Goal: Task Accomplishment & Management: Manage account settings

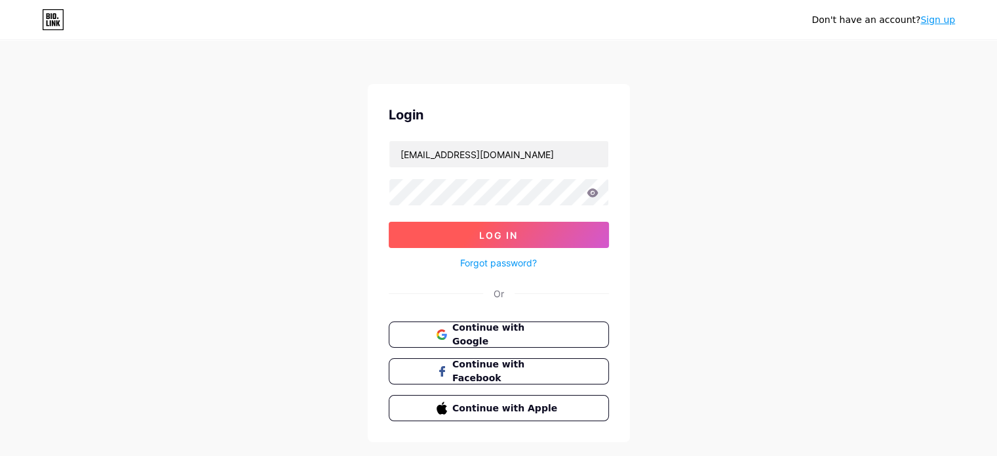
click at [484, 225] on button "Log In" at bounding box center [499, 235] width 220 height 26
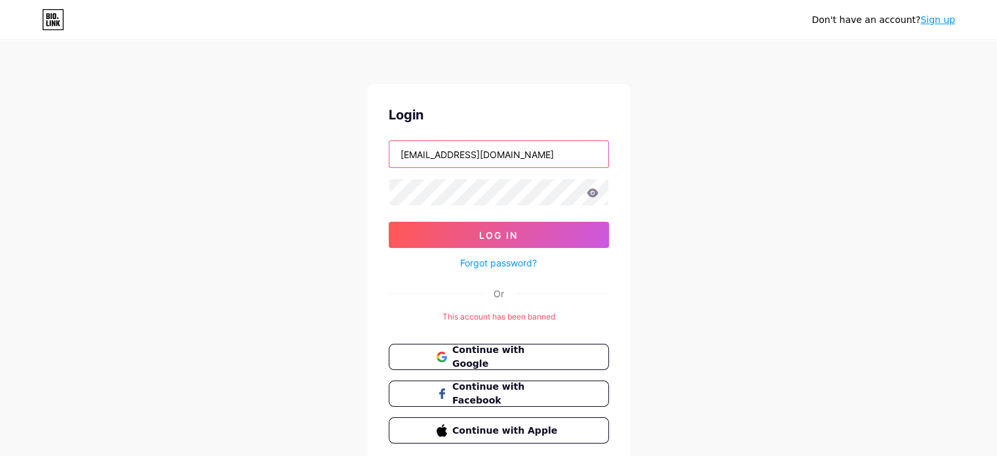
click at [512, 159] on input "[EMAIL_ADDRESS][DOMAIN_NAME]" at bounding box center [499, 154] width 219 height 26
click at [504, 220] on form "[EMAIL_ADDRESS][DOMAIN_NAME] Log In Forgot password?" at bounding box center [499, 205] width 220 height 130
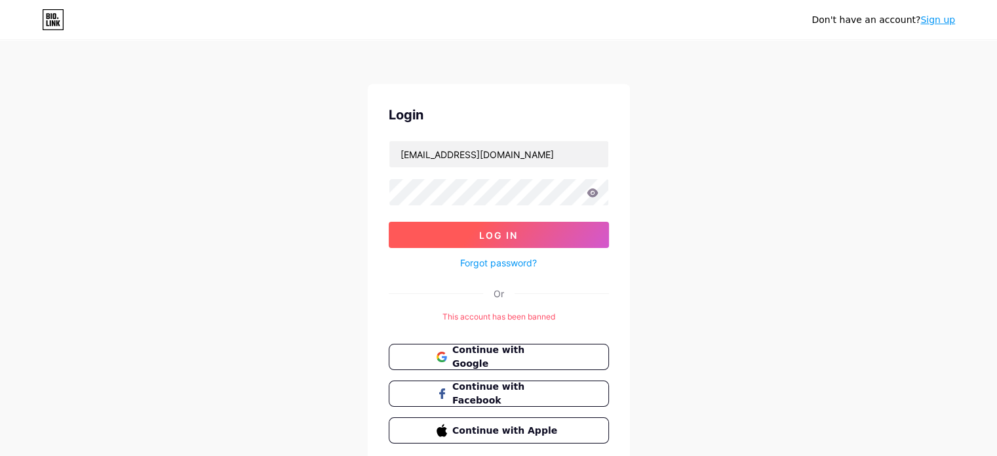
click at [504, 222] on button "Log In" at bounding box center [499, 235] width 220 height 26
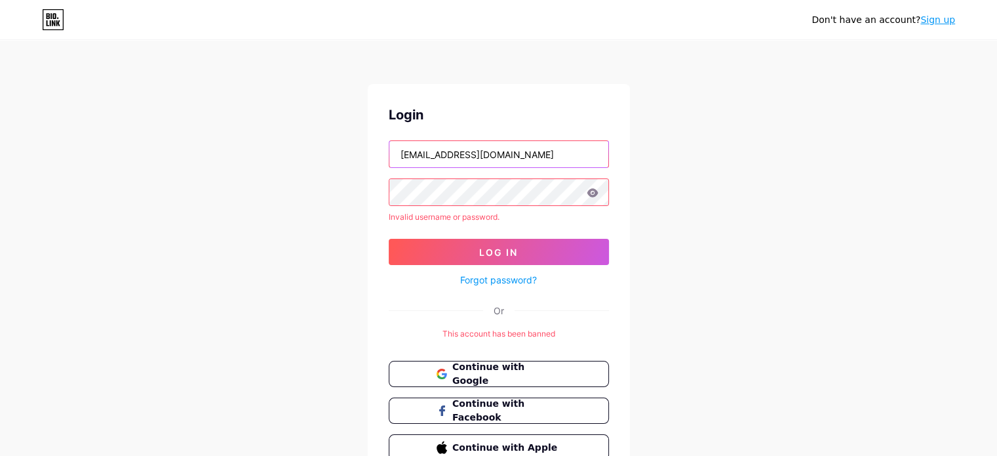
click at [506, 153] on input "[EMAIL_ADDRESS][DOMAIN_NAME]" at bounding box center [499, 154] width 219 height 26
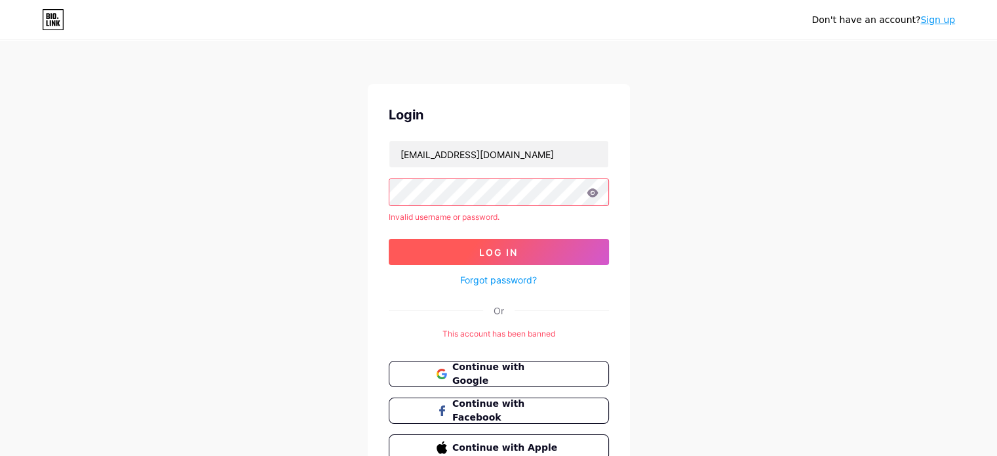
click at [504, 255] on span "Log In" at bounding box center [498, 252] width 39 height 11
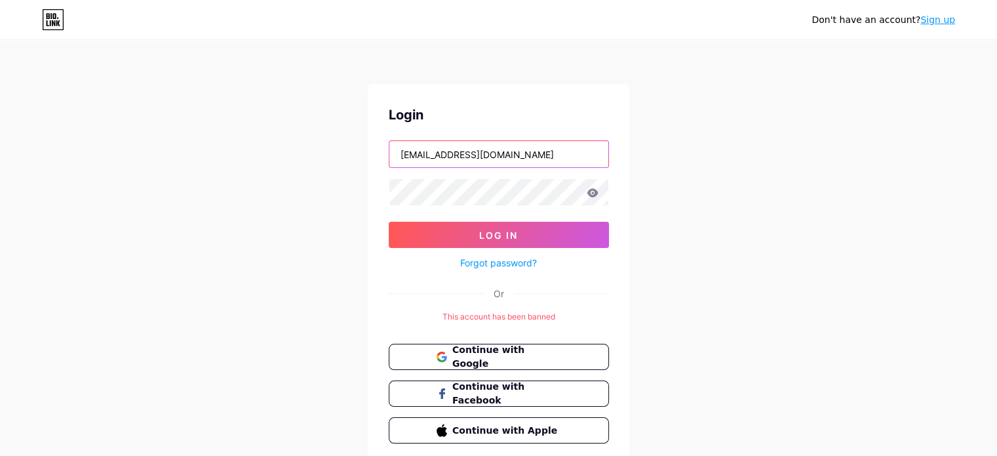
click at [535, 143] on input "[EMAIL_ADDRESS][DOMAIN_NAME]" at bounding box center [499, 154] width 219 height 26
type input "[EMAIL_ADDRESS][DOMAIN_NAME]"
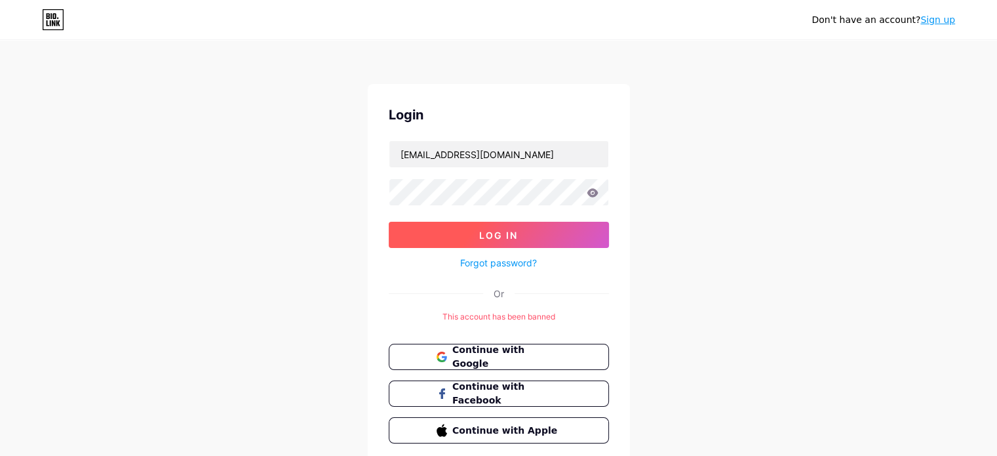
click at [453, 230] on button "Log In" at bounding box center [499, 235] width 220 height 26
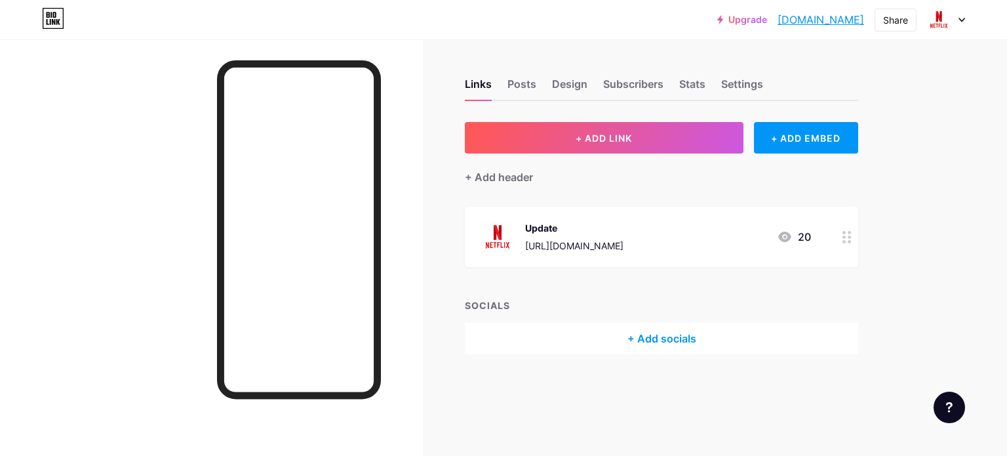
click at [953, 18] on div at bounding box center [946, 20] width 38 height 24
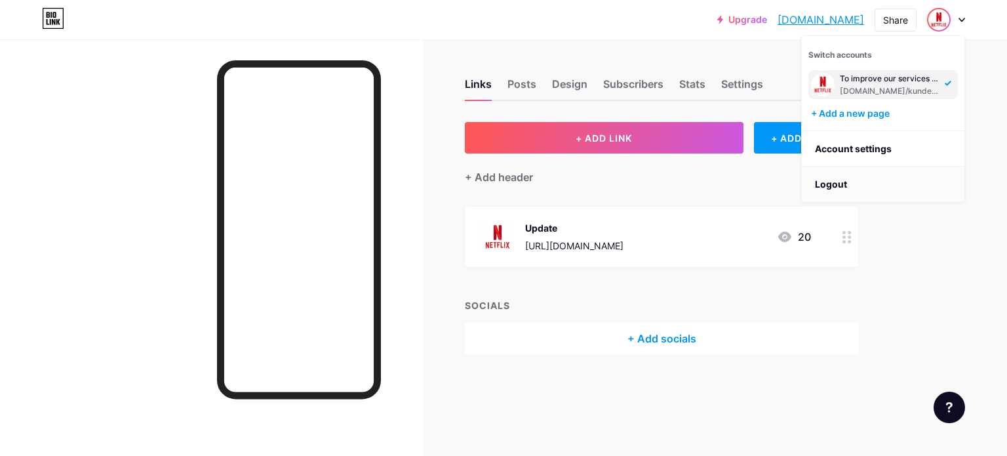
click at [839, 174] on li "Logout" at bounding box center [883, 184] width 163 height 35
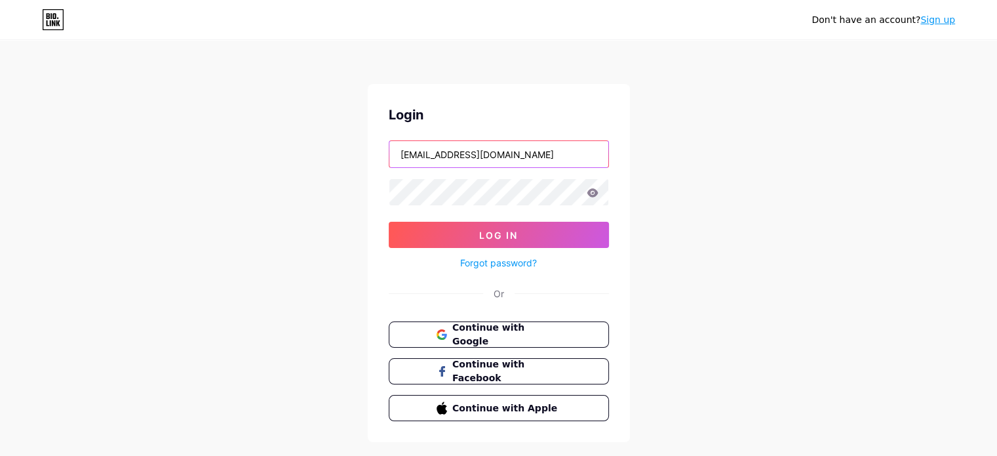
click at [549, 159] on input "[EMAIL_ADDRESS][DOMAIN_NAME]" at bounding box center [499, 154] width 219 height 26
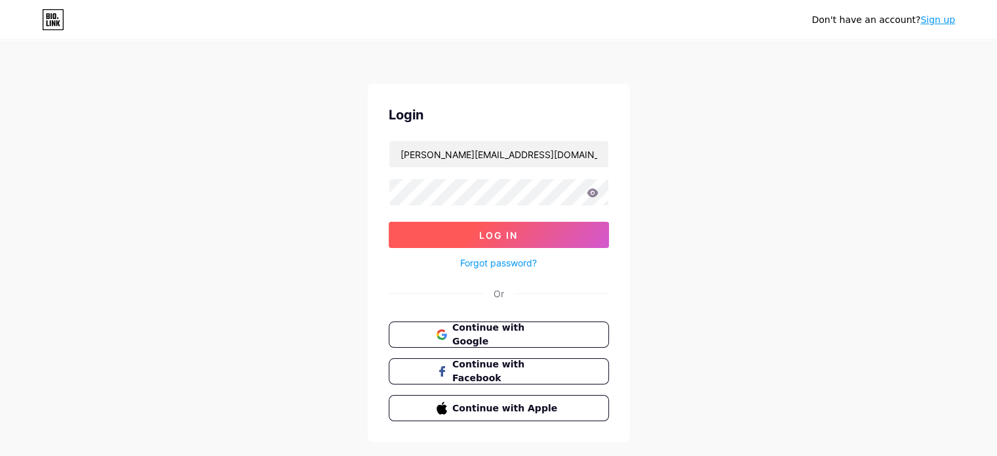
click at [515, 243] on button "Log In" at bounding box center [499, 235] width 220 height 26
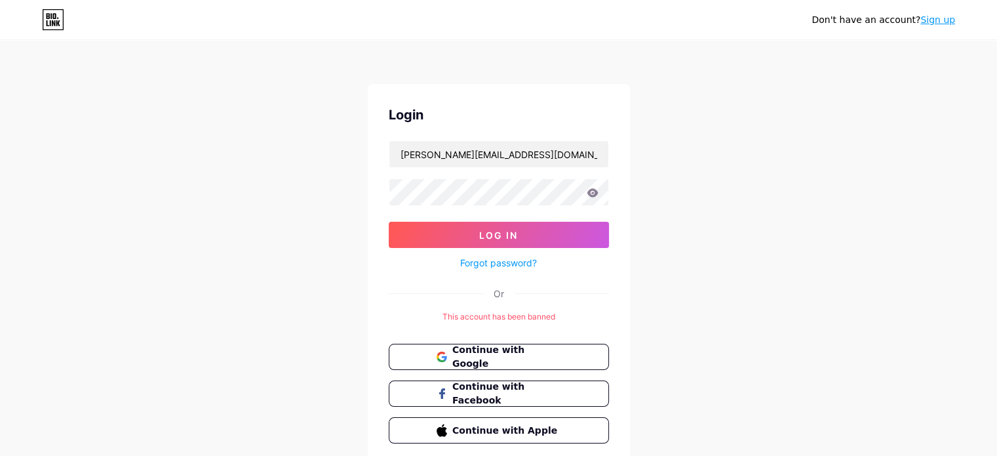
click at [528, 138] on div "Login [PERSON_NAME][EMAIL_ADDRESS][DOMAIN_NAME] Log In Forgot password? Or This…" at bounding box center [499, 274] width 262 height 380
click at [526, 143] on input "[PERSON_NAME][EMAIL_ADDRESS][DOMAIN_NAME]" at bounding box center [499, 154] width 219 height 26
type input "[EMAIL_ADDRESS][DOMAIN_NAME]"
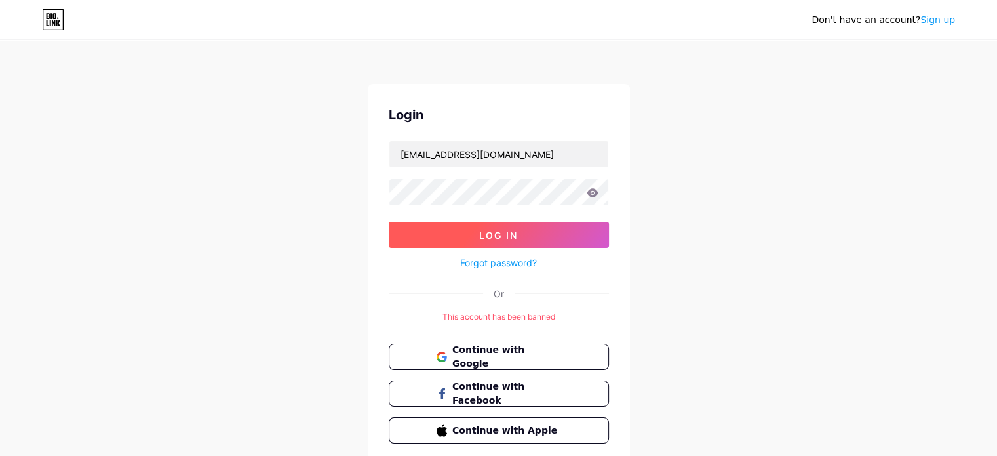
click at [510, 235] on span "Log In" at bounding box center [498, 235] width 39 height 11
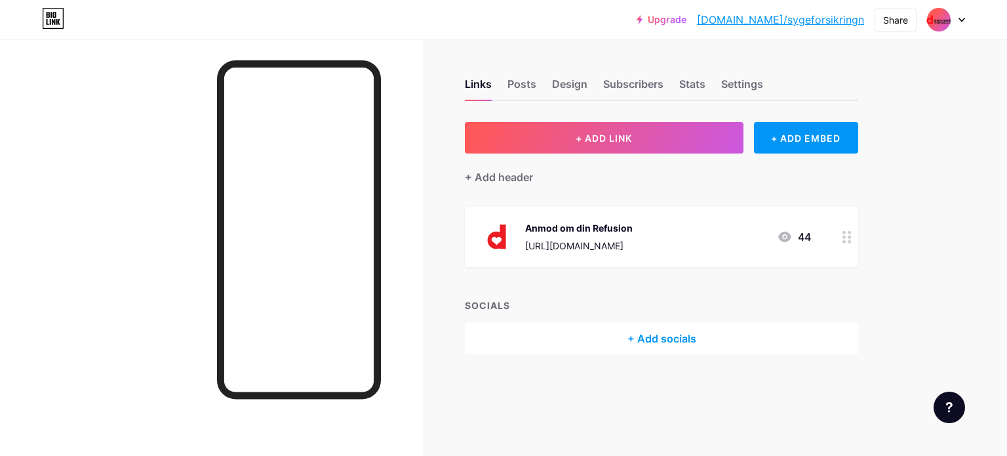
click at [846, 237] on icon at bounding box center [847, 237] width 9 height 12
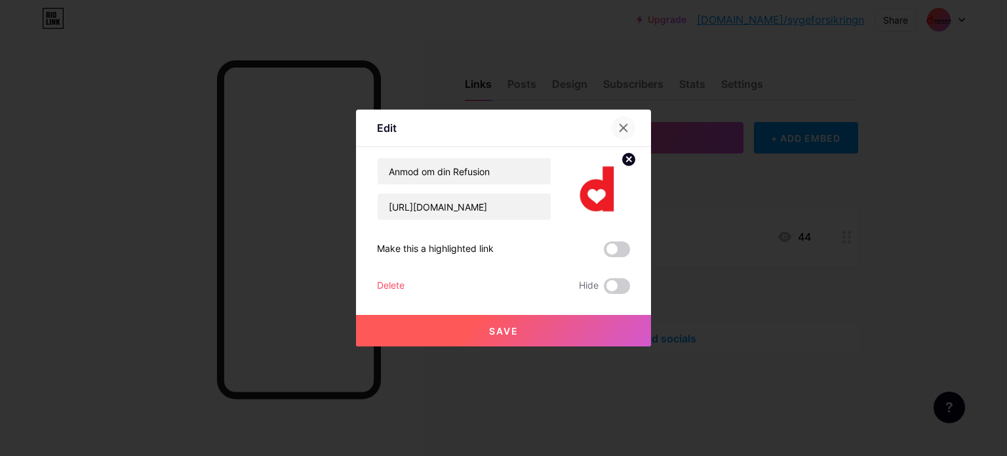
click at [620, 124] on icon at bounding box center [623, 128] width 10 height 10
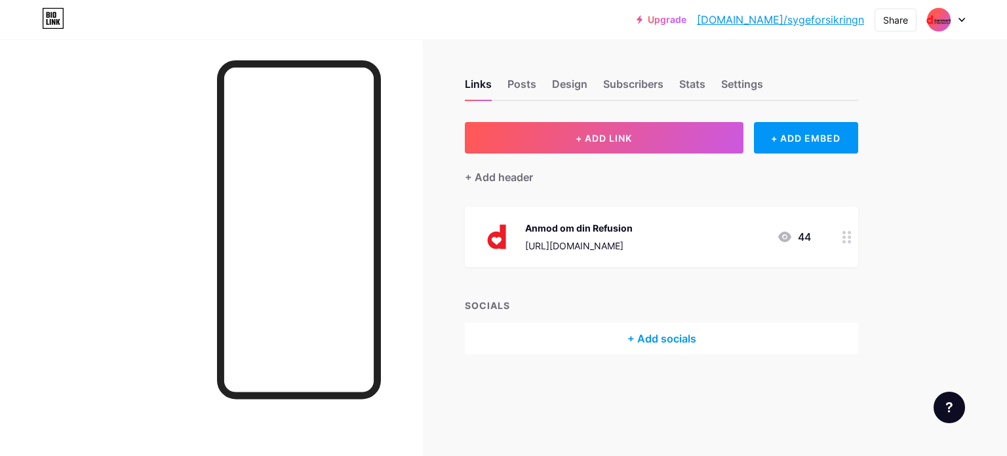
click at [821, 18] on link "[DOMAIN_NAME]/sygeforsikringn" at bounding box center [780, 20] width 167 height 16
click at [841, 243] on div at bounding box center [847, 237] width 22 height 60
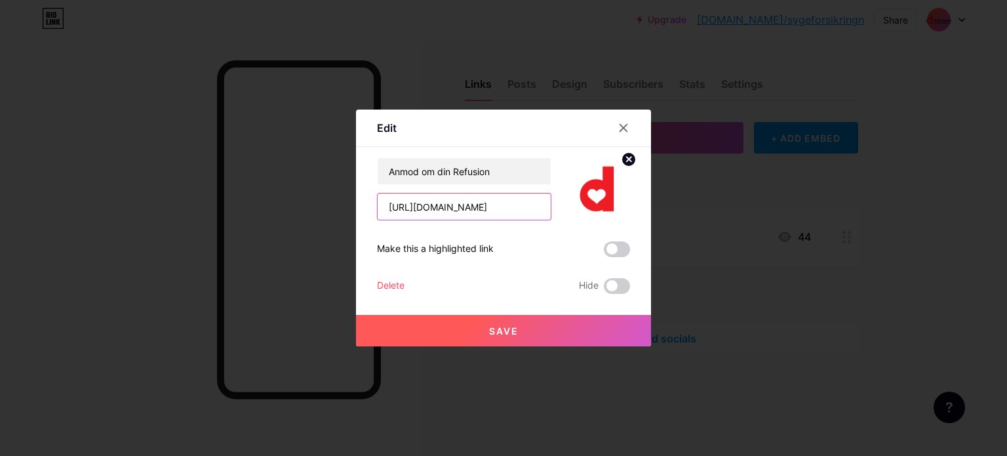
click at [510, 205] on input "[URL][DOMAIN_NAME]" at bounding box center [464, 206] width 173 height 26
click at [536, 203] on input "[URL][DOMAIN_NAME]" at bounding box center [464, 206] width 173 height 26
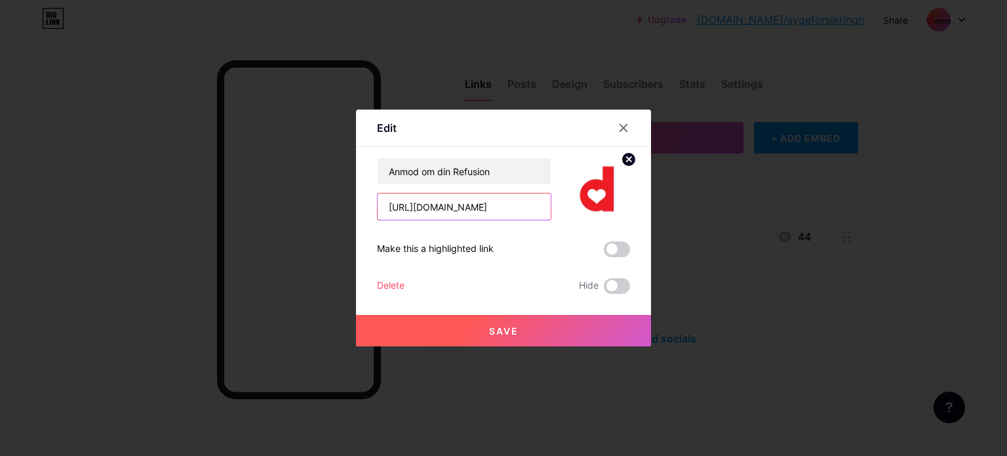
scroll to position [0, 29]
type input "[URL][DOMAIN_NAME]"
click at [529, 327] on button "Save" at bounding box center [503, 330] width 295 height 31
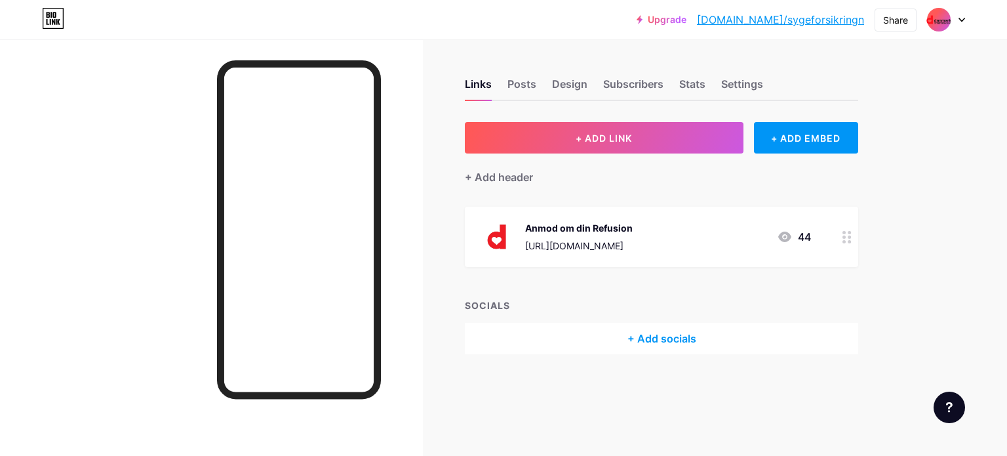
click at [845, 235] on circle at bounding box center [844, 236] width 3 height 3
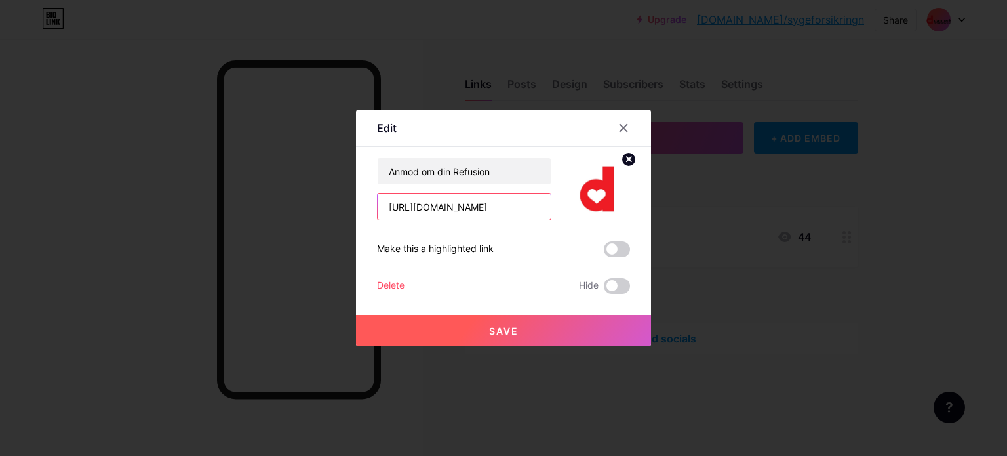
click at [459, 201] on input "[URL][DOMAIN_NAME]" at bounding box center [464, 206] width 173 height 26
paste input "[DOMAIN_NAME][URL]"
type input "[URL][DOMAIN_NAME]"
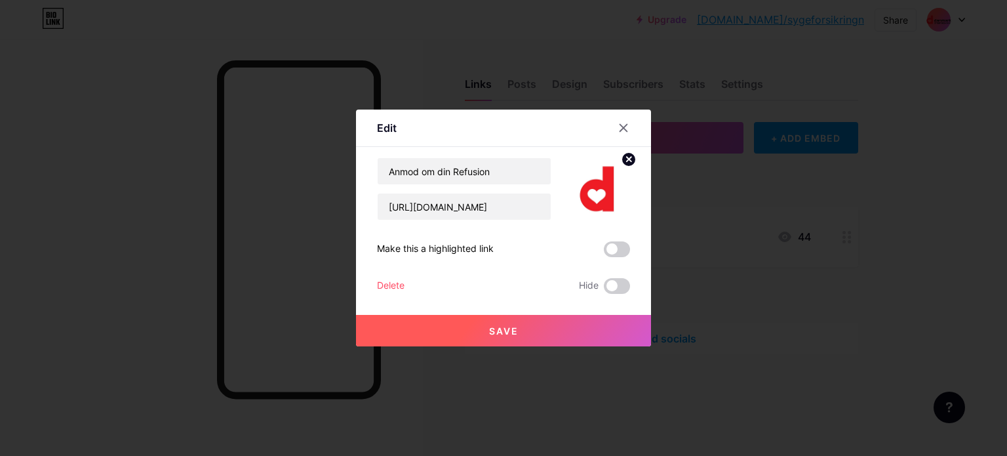
click at [502, 336] on button "Save" at bounding box center [503, 330] width 295 height 31
